Goal: Information Seeking & Learning: Learn about a topic

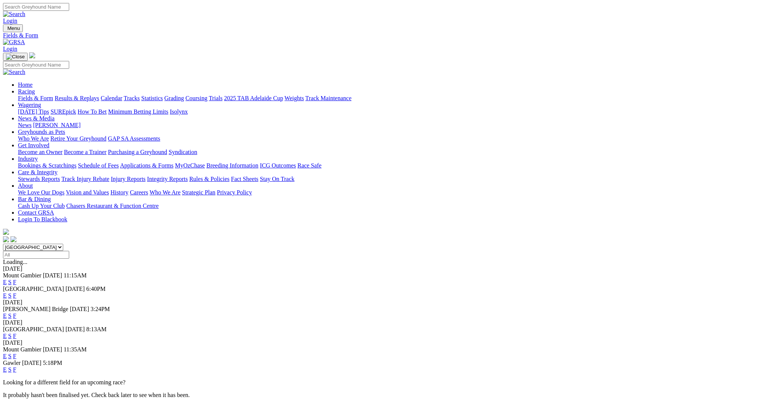
select select "QLD"
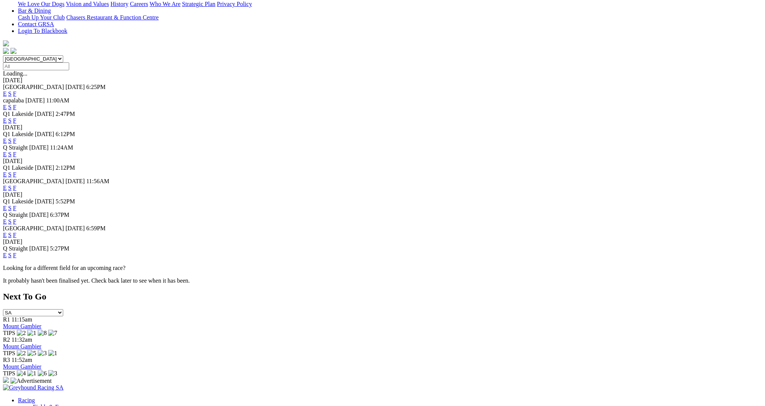
scroll to position [189, 0]
click at [16, 238] on link "F" at bounding box center [14, 235] width 3 height 6
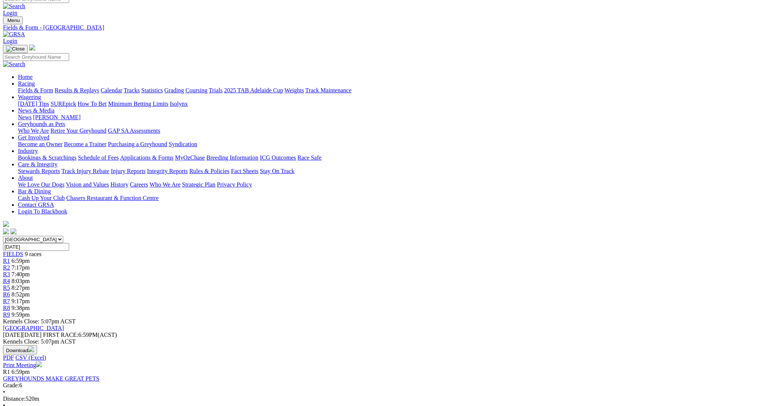
scroll to position [10, 0]
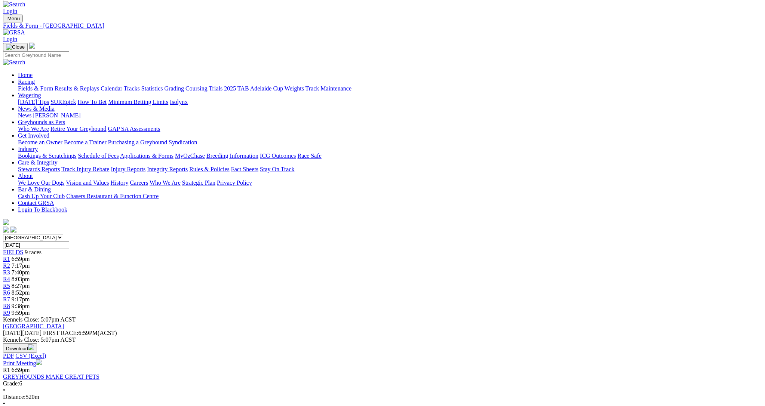
click at [53, 85] on link "Fields & Form" at bounding box center [35, 88] width 35 height 6
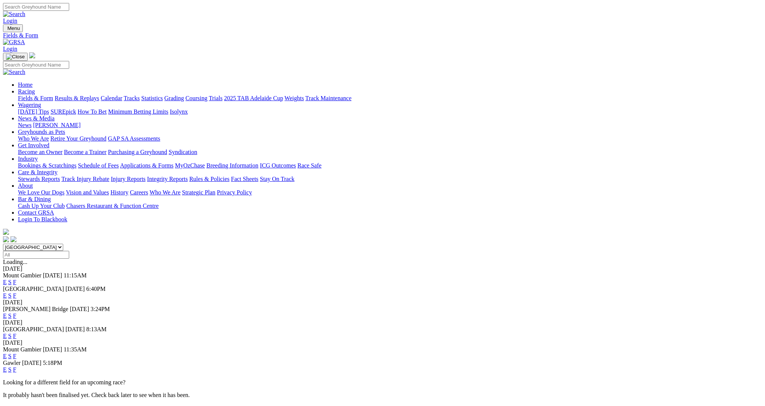
scroll to position [4, 0]
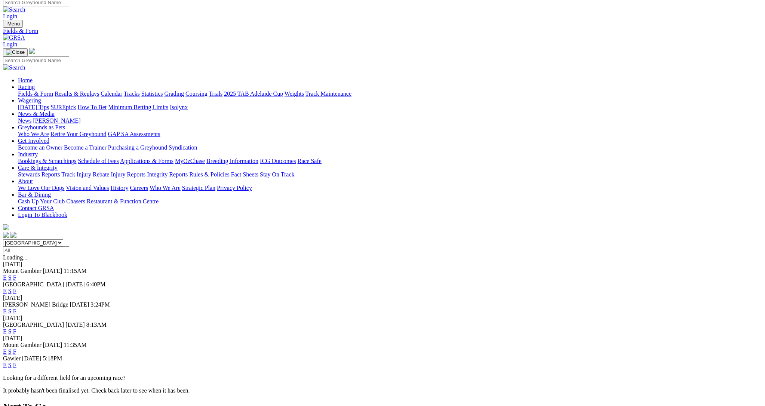
select select "QLD"
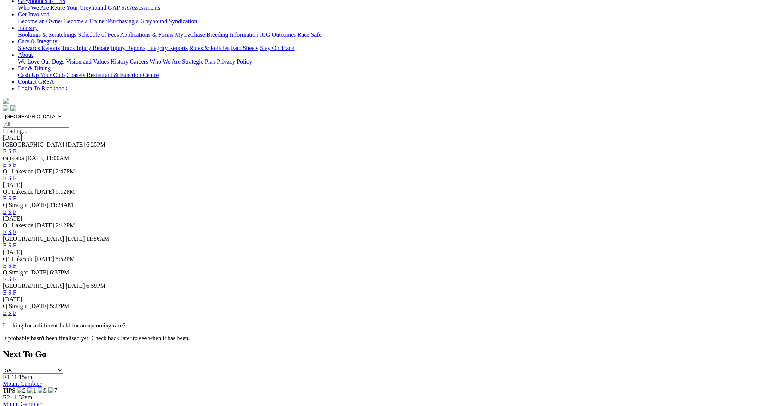
scroll to position [132, 0]
click at [16, 279] on link "F" at bounding box center [14, 278] width 3 height 6
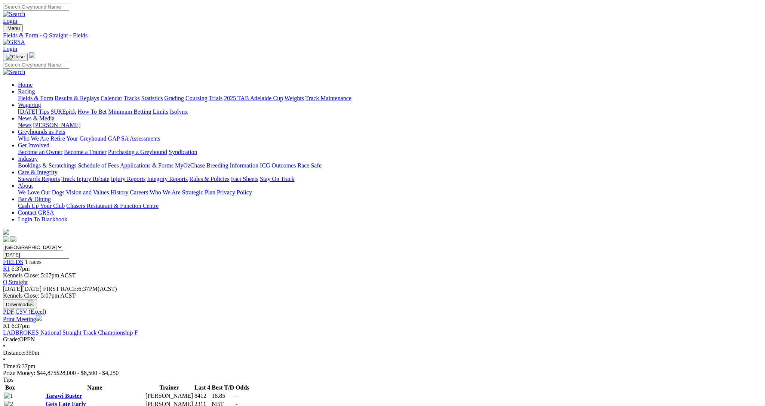
click at [53, 95] on link "Fields & Form" at bounding box center [35, 98] width 35 height 6
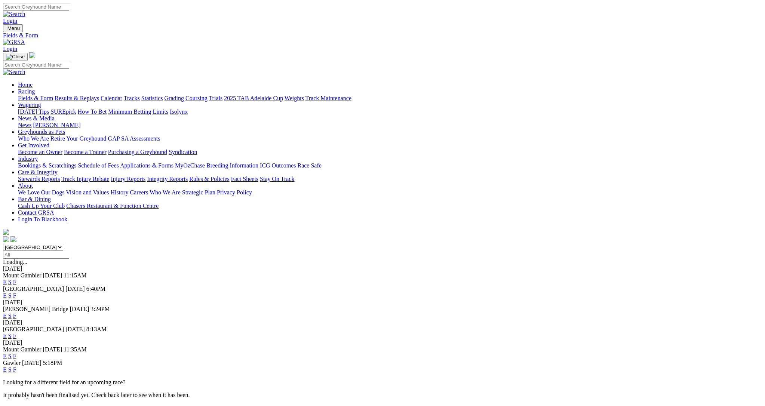
select select "QLD"
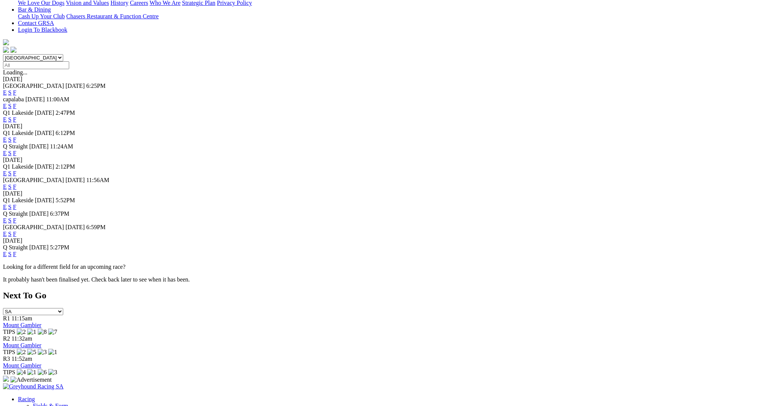
scroll to position [189, 0]
click at [16, 204] on link "F" at bounding box center [14, 207] width 3 height 6
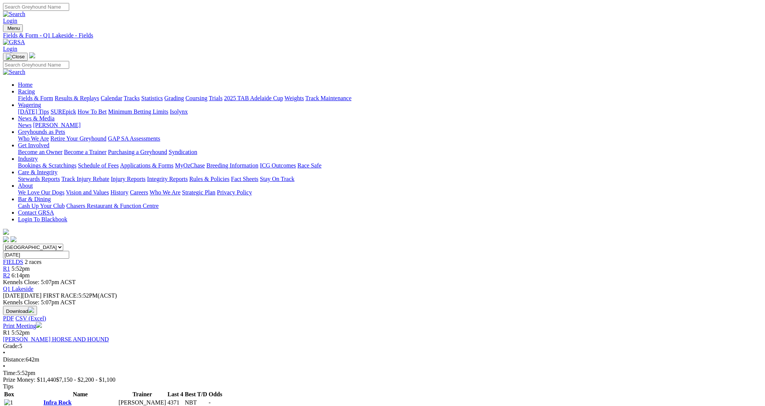
click at [99, 95] on link "Results & Replays" at bounding box center [77, 98] width 45 height 6
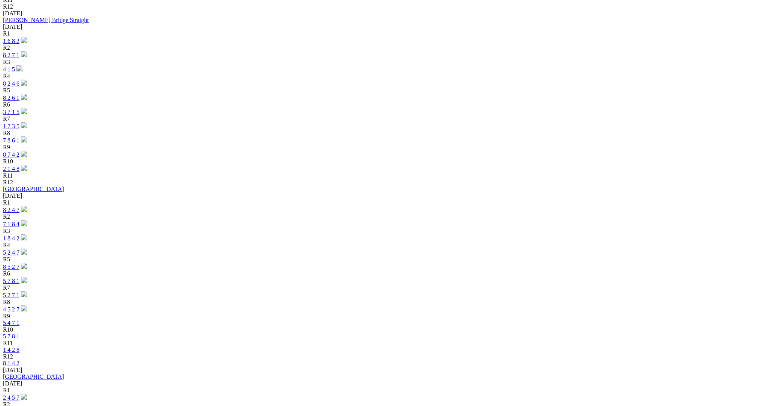
scroll to position [350, 0]
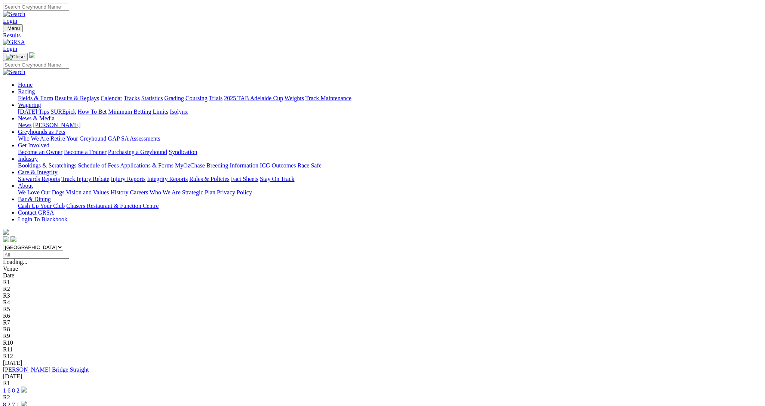
click at [89, 367] on link "[PERSON_NAME] Bridge Straight" at bounding box center [46, 370] width 86 height 6
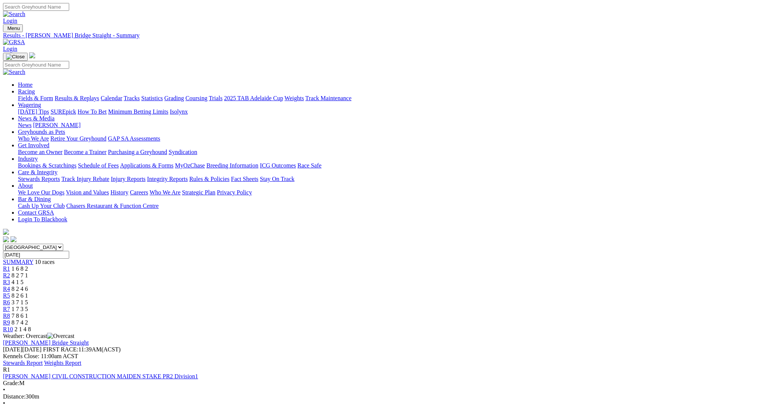
scroll to position [1, 0]
click at [99, 94] on link "Results & Replays" at bounding box center [77, 97] width 45 height 6
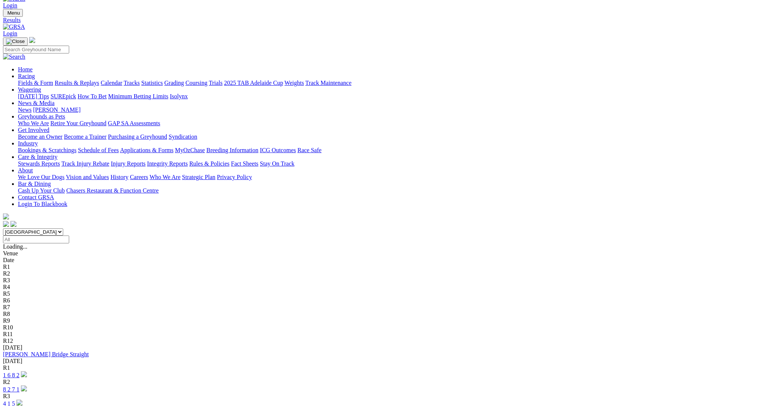
scroll to position [16, 0]
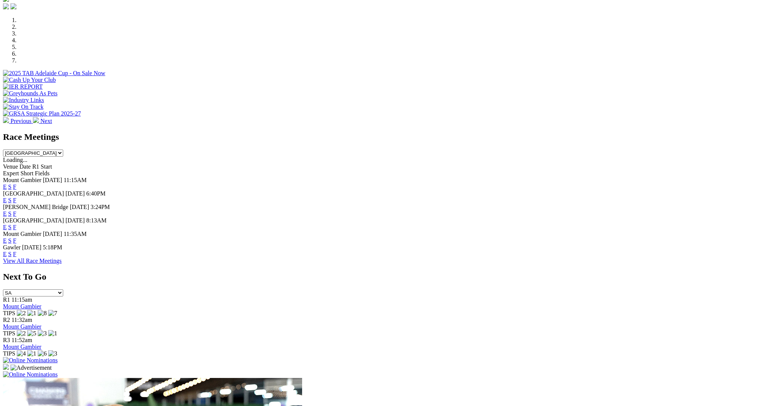
scroll to position [221, 0]
click at [58, 356] on img at bounding box center [30, 359] width 55 height 7
